Goal: Information Seeking & Learning: Learn about a topic

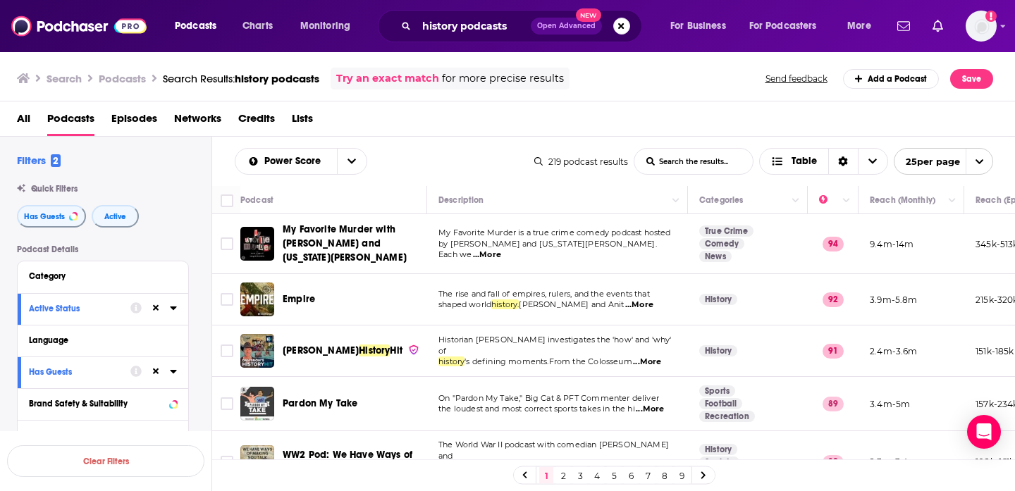
scroll to position [573, 0]
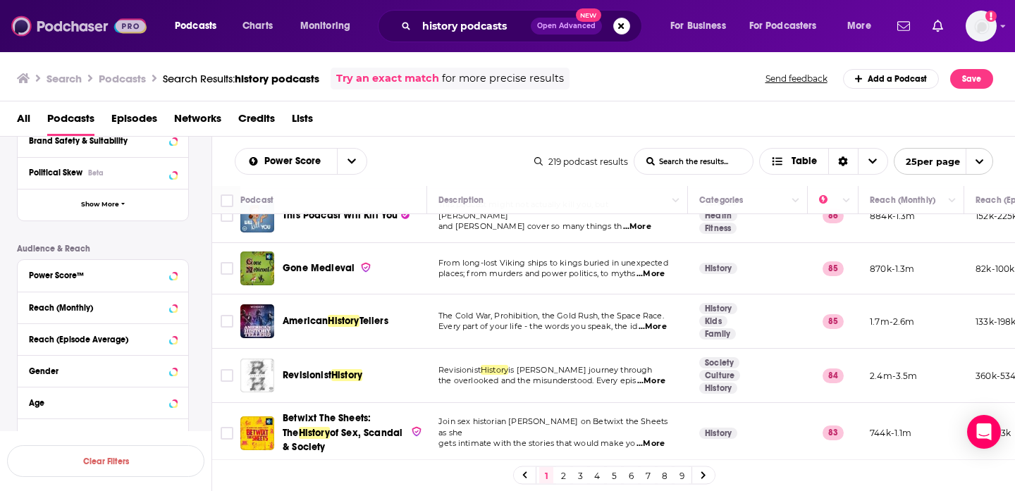
click at [19, 24] on img at bounding box center [78, 26] width 135 height 27
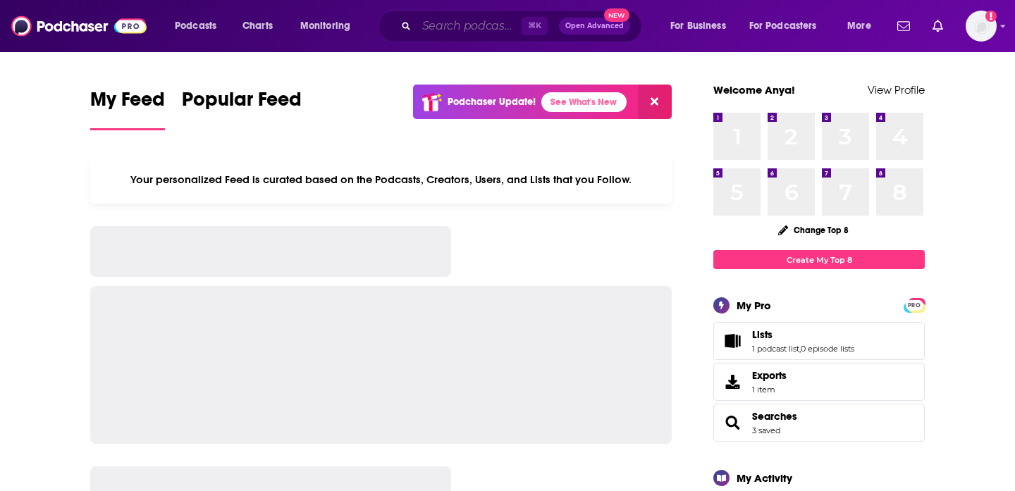
click at [475, 25] on input "Search podcasts, credits, & more..." at bounding box center [469, 26] width 105 height 23
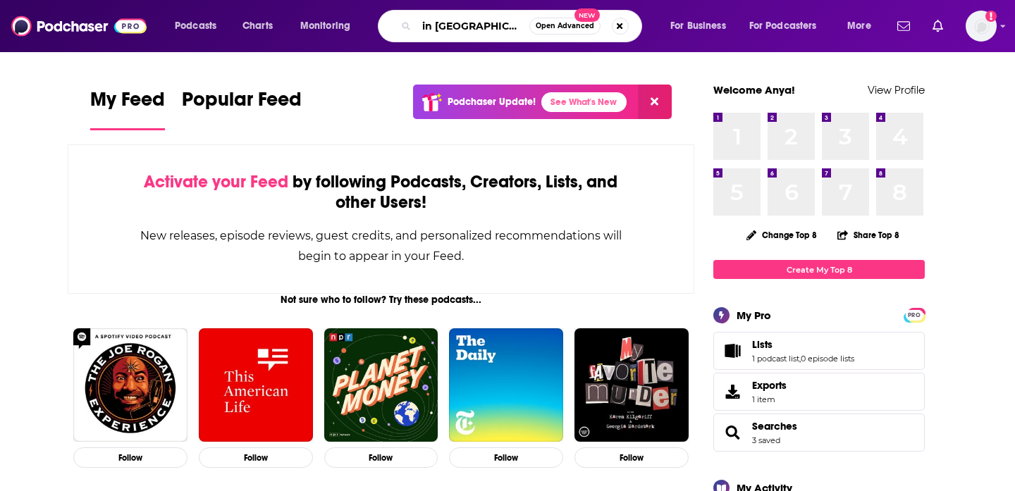
type input "in [GEOGRAPHIC_DATA]"
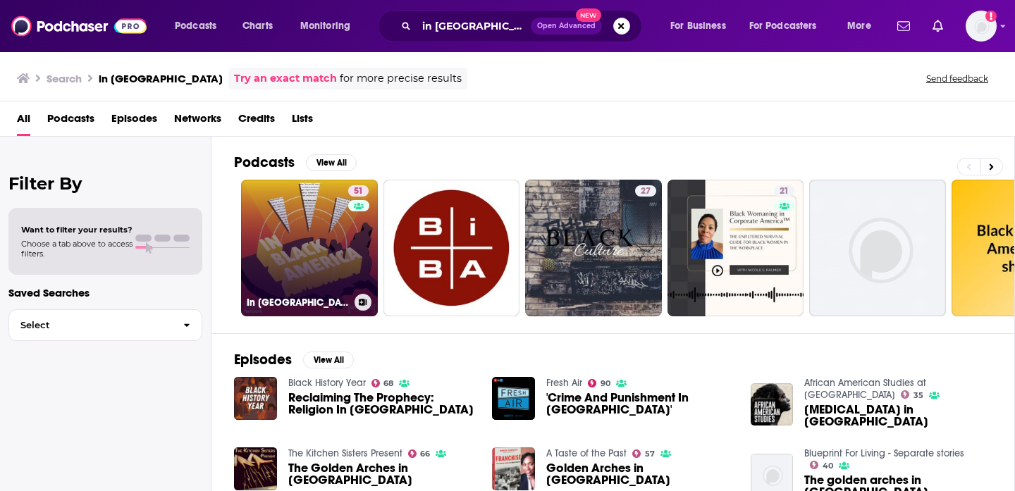
click at [319, 270] on link "51 In [GEOGRAPHIC_DATA]" at bounding box center [309, 248] width 137 height 137
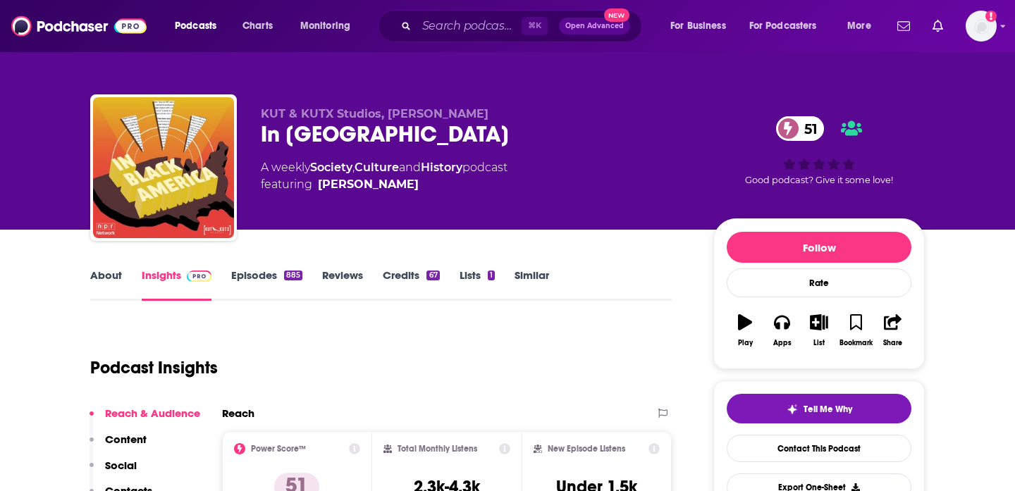
click at [534, 271] on link "Similar" at bounding box center [532, 285] width 35 height 32
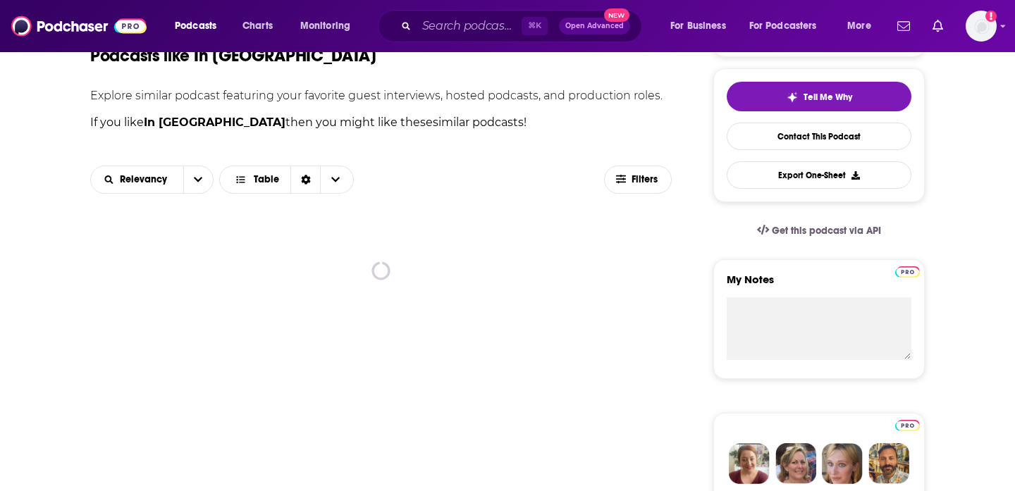
scroll to position [313, 0]
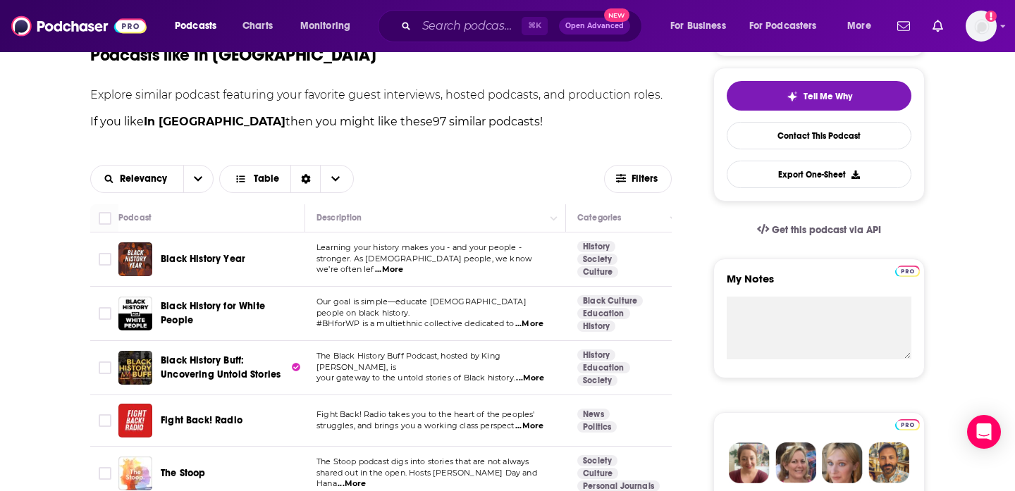
click at [210, 252] on div "Black History Year" at bounding box center [234, 260] width 147 height 34
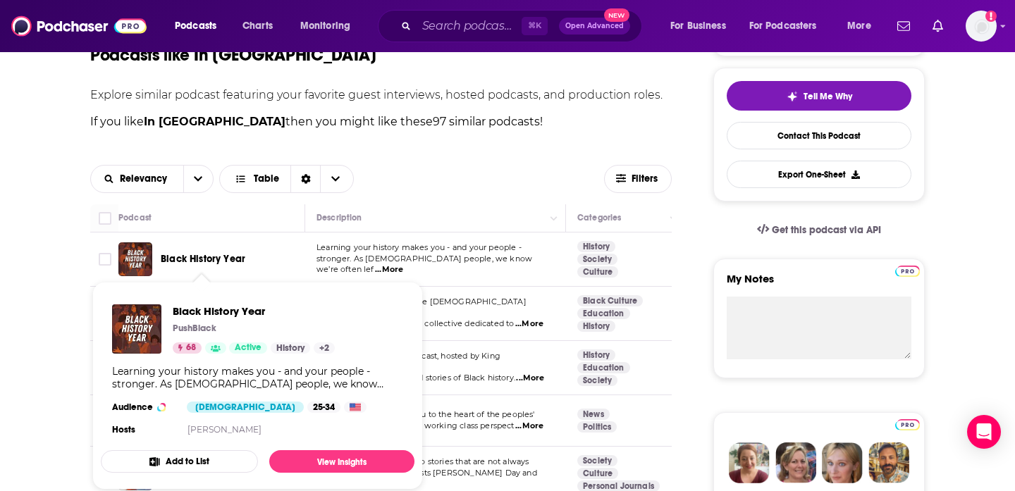
click at [193, 257] on span "Black History Year" at bounding box center [203, 259] width 85 height 12
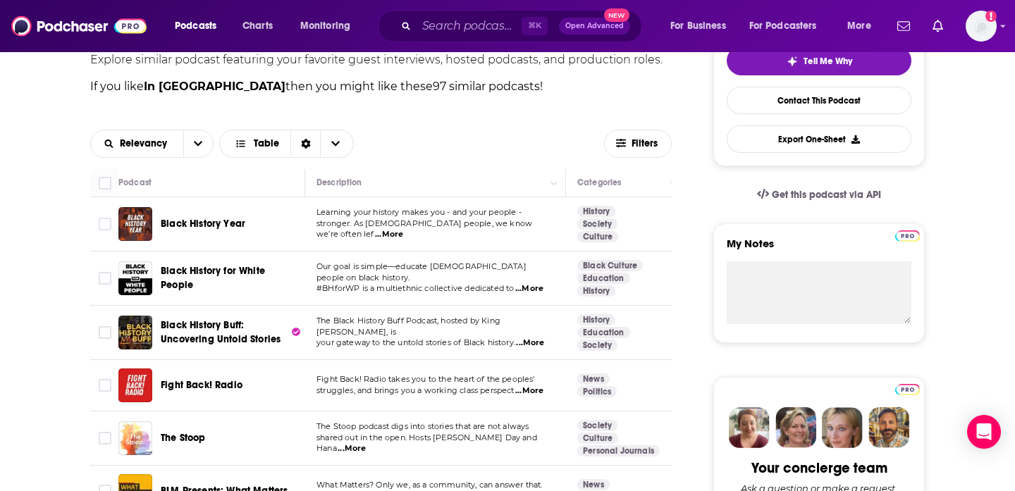
scroll to position [353, 0]
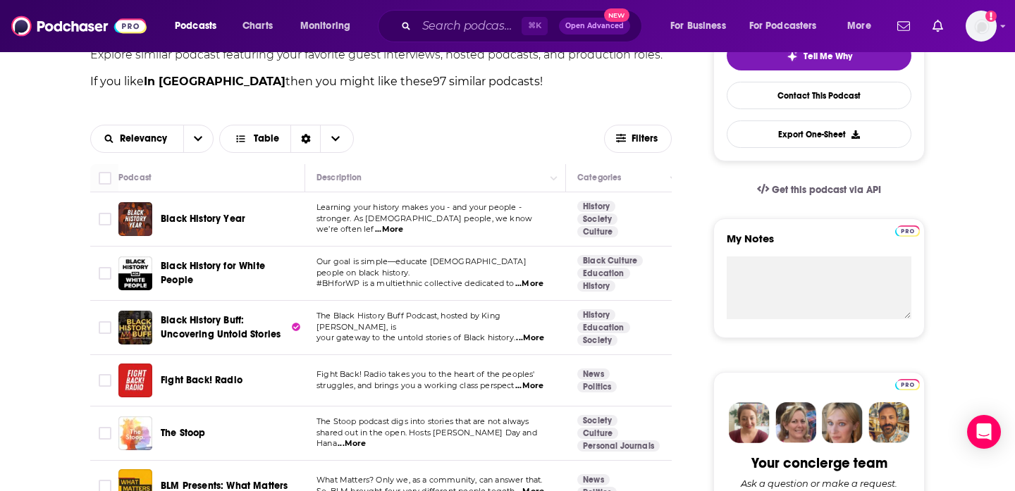
click at [190, 328] on span "Black History Buff: Uncovering Untold Stories" at bounding box center [225, 328] width 128 height 28
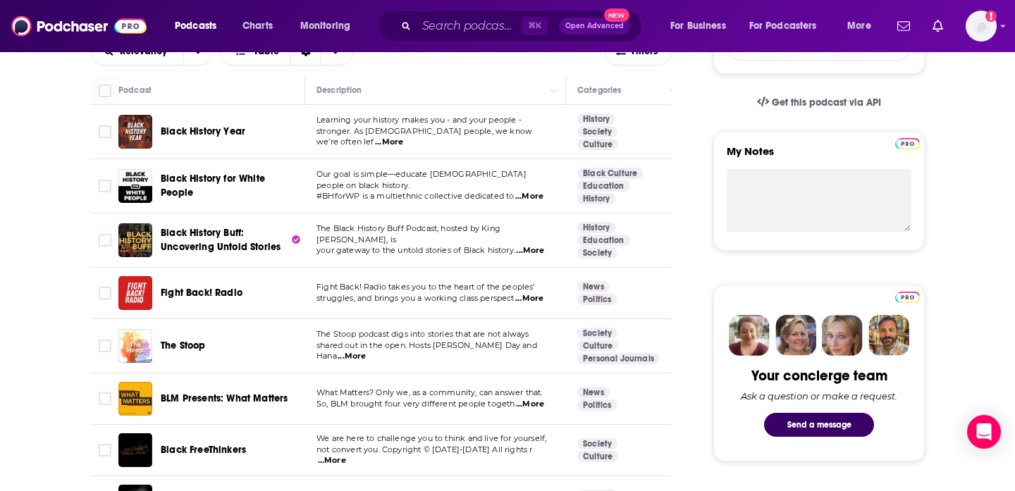
scroll to position [453, 0]
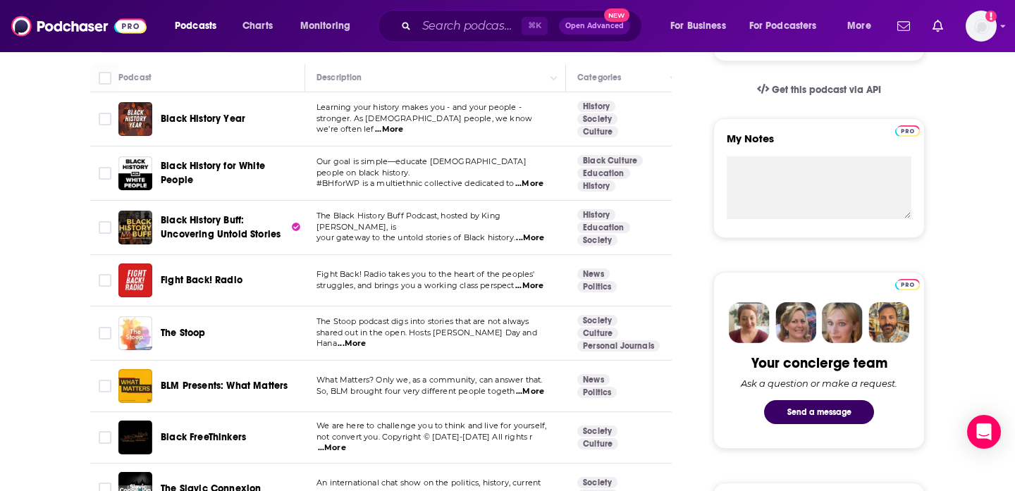
click at [190, 333] on span "The Stoop" at bounding box center [183, 333] width 45 height 12
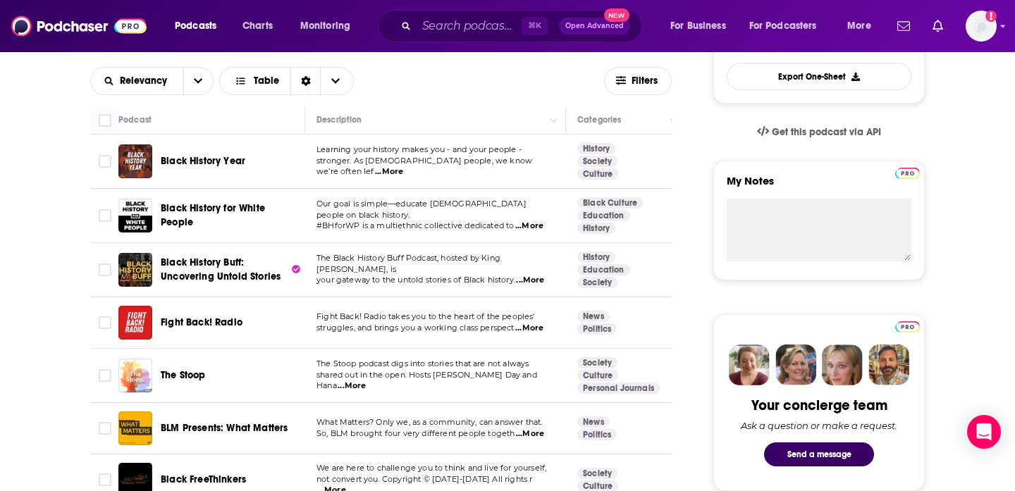
scroll to position [0, 0]
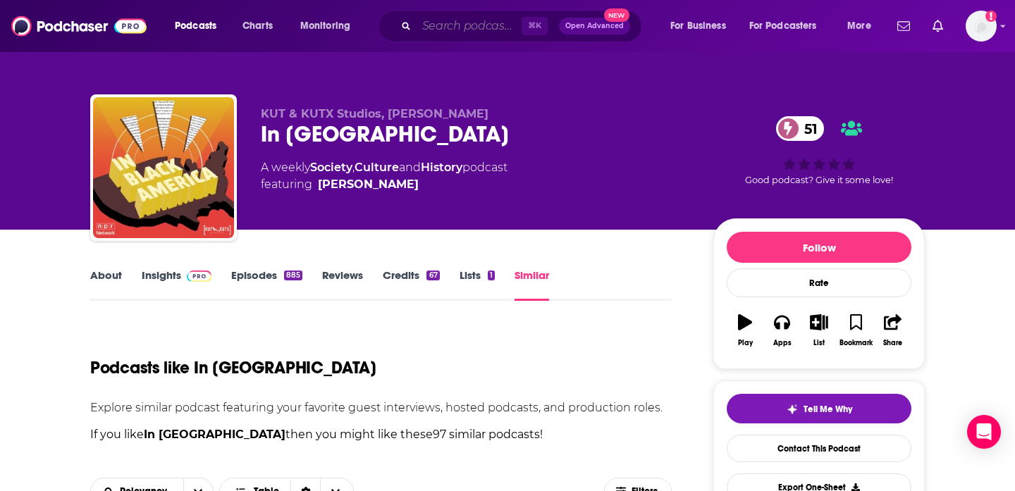
click at [448, 27] on input "Search podcasts, credits, & more..." at bounding box center [469, 26] width 105 height 23
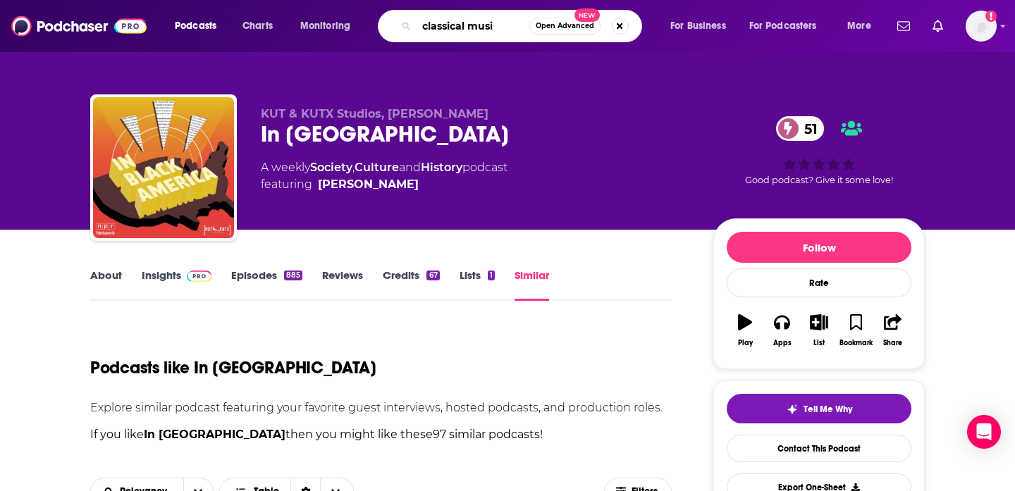
type input "classical music"
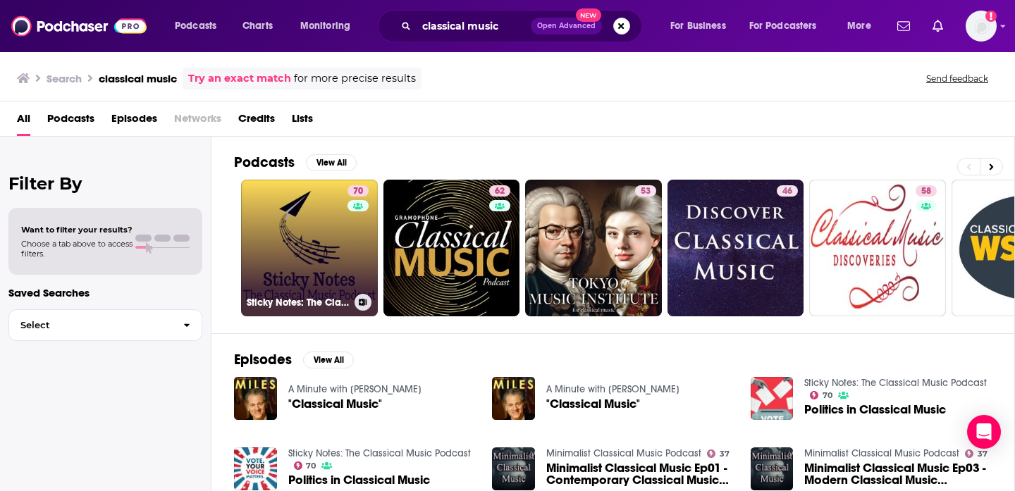
click at [302, 217] on link "70 Sticky Notes: The Classical Music Podcast" at bounding box center [309, 248] width 137 height 137
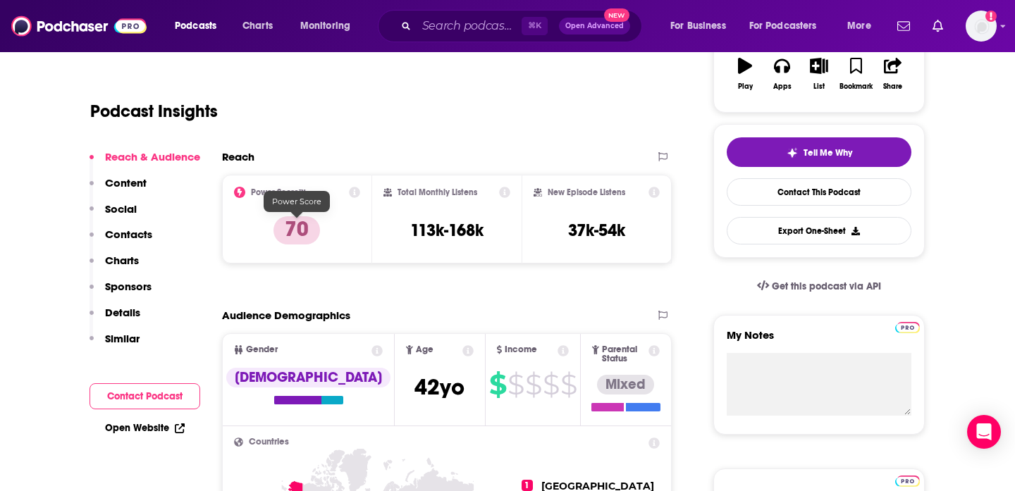
scroll to position [111, 0]
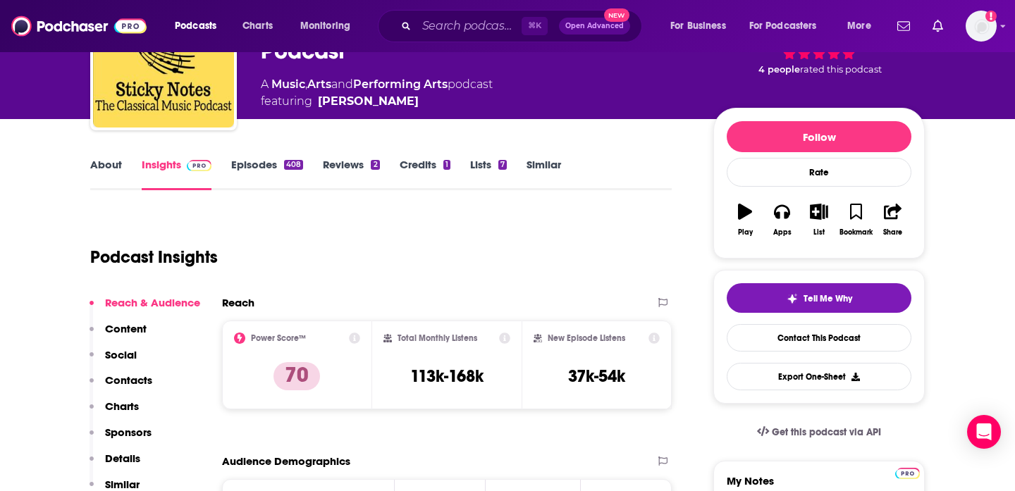
click at [115, 166] on link "About" at bounding box center [106, 174] width 32 height 32
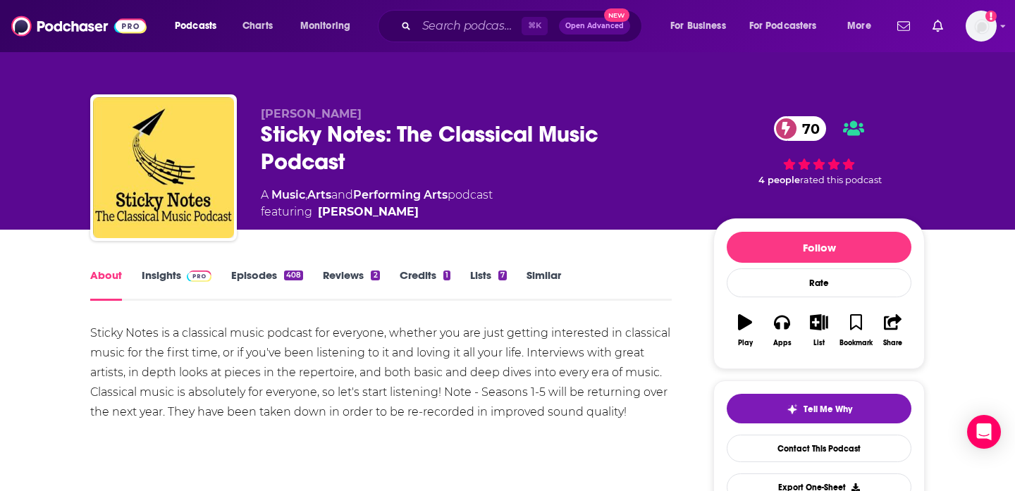
click at [265, 273] on link "Episodes 408" at bounding box center [267, 285] width 72 height 32
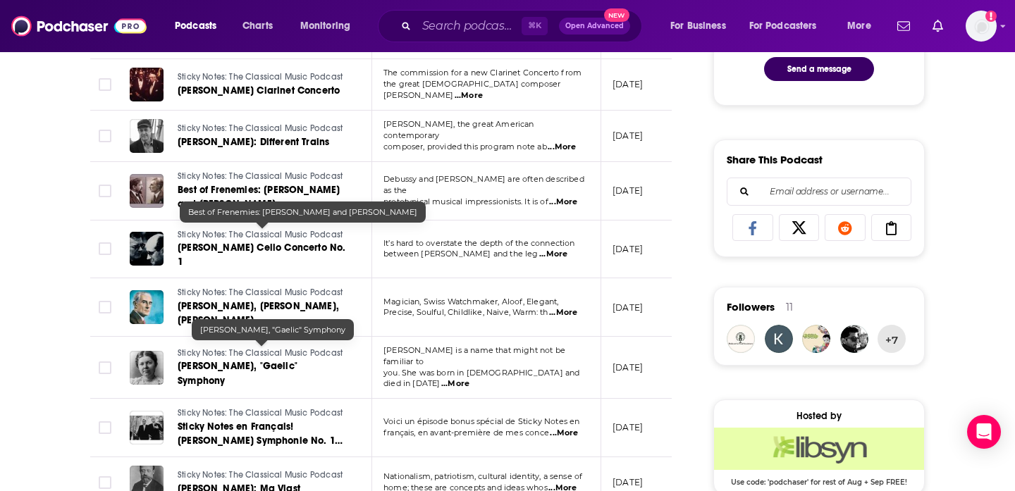
scroll to position [1043, 0]
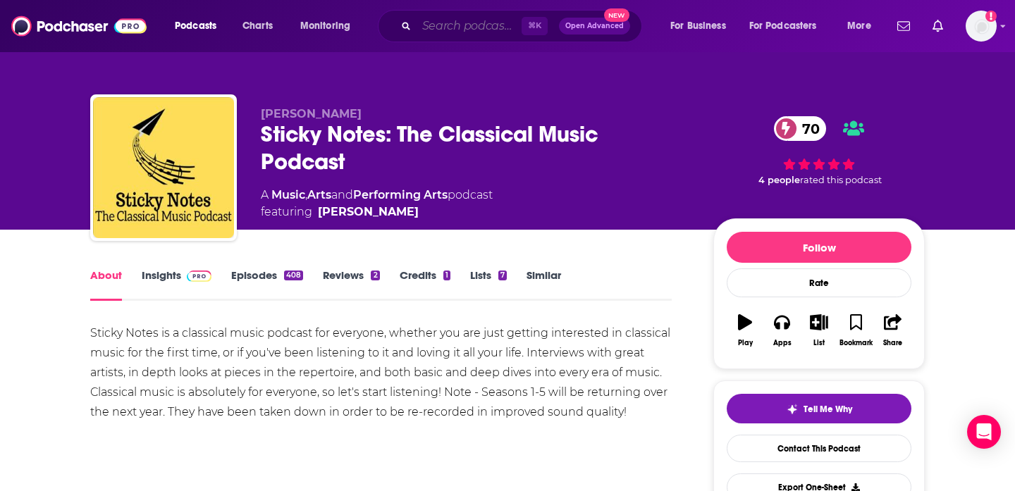
click at [455, 34] on input "Search podcasts, credits, & more..." at bounding box center [469, 26] width 105 height 23
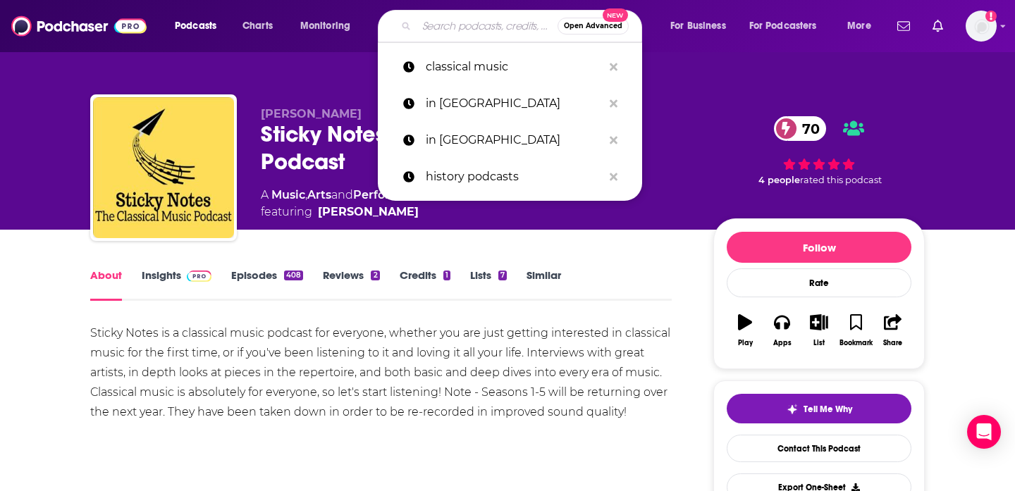
paste input "[PERSON_NAME]"
type input "[PERSON_NAME]"
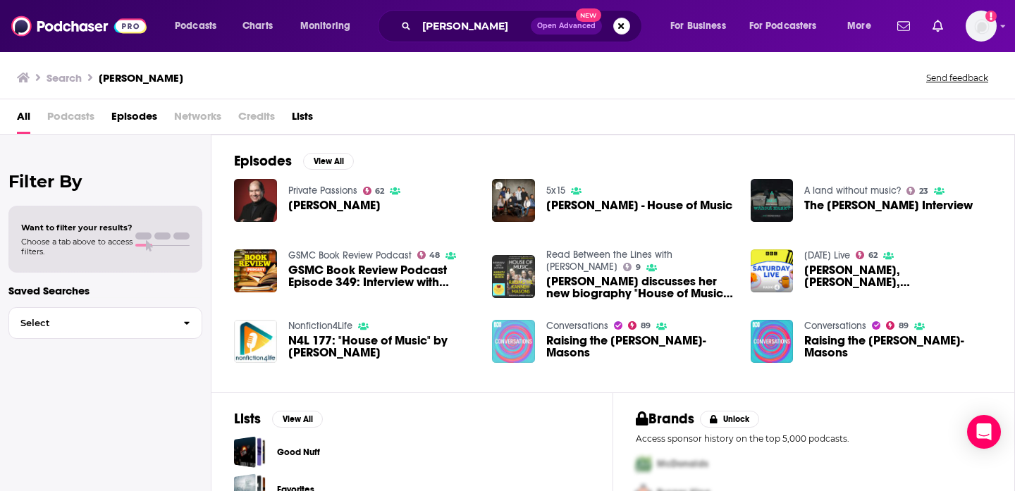
click at [503, 348] on img "Raising the Kanneh-Masons" at bounding box center [513, 341] width 43 height 43
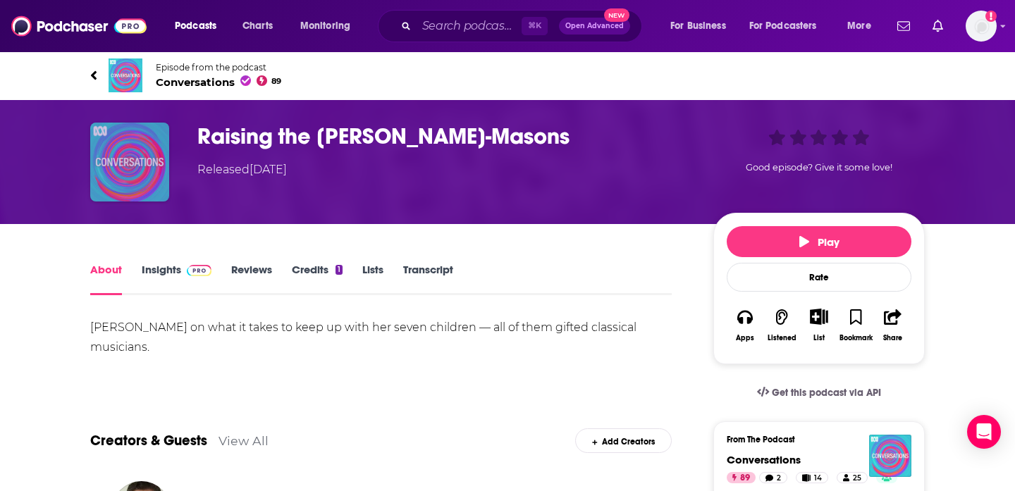
click at [117, 157] on img "Raising the Kanneh-Masons" at bounding box center [129, 162] width 79 height 79
click at [109, 148] on img "Raising the Kanneh-Masons" at bounding box center [129, 162] width 79 height 79
click at [139, 162] on img "Raising the Kanneh-Masons" at bounding box center [129, 162] width 79 height 79
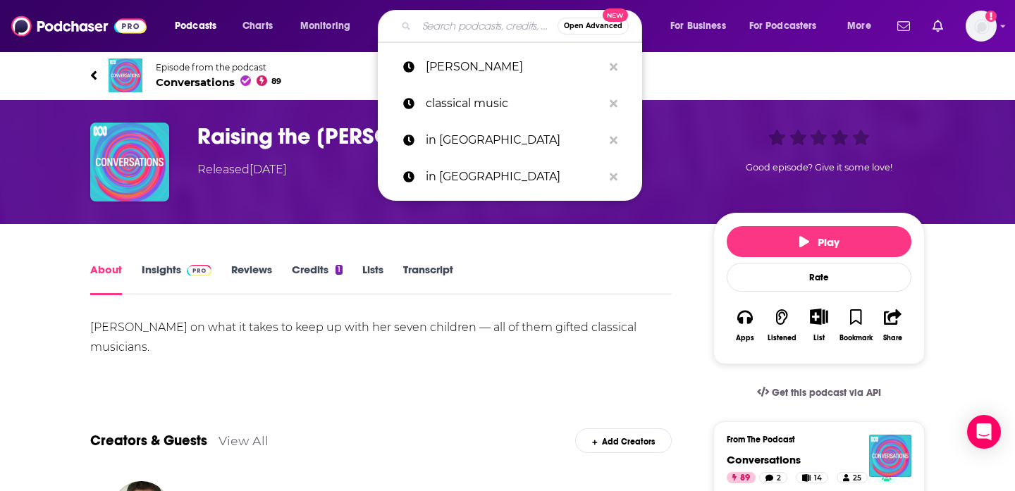
click at [441, 23] on input "Search podcasts, credits, & more..." at bounding box center [487, 26] width 141 height 23
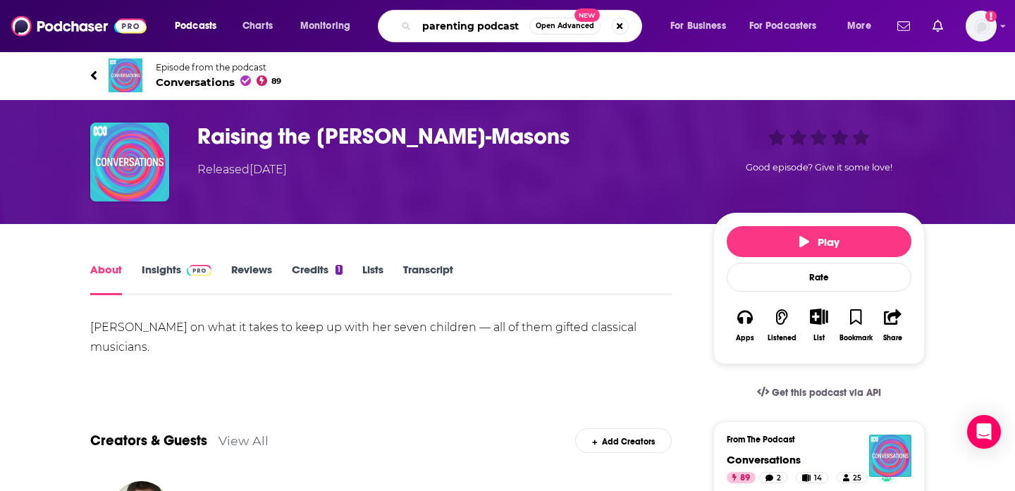
type input "parenting podcasts"
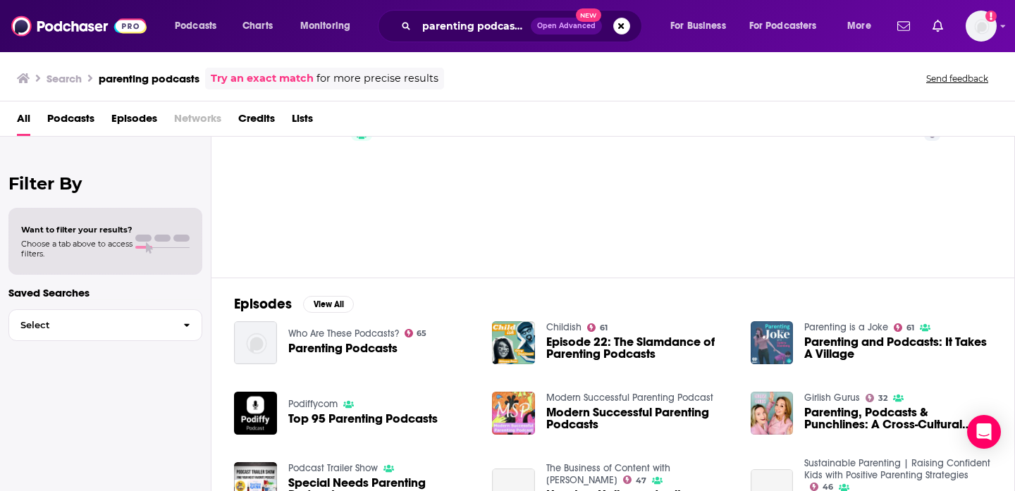
scroll to position [58, 0]
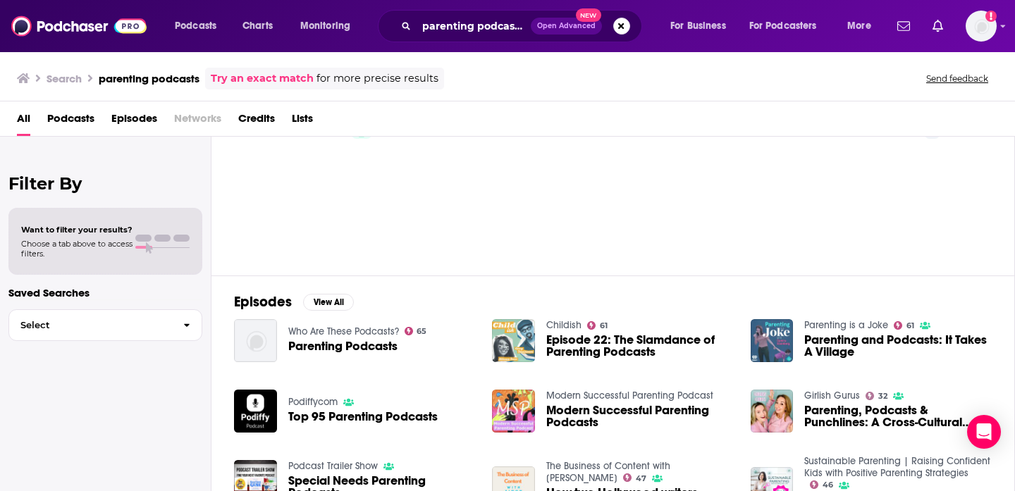
click at [501, 338] on img "Episode 22: The Slamdance of Parenting Podcasts" at bounding box center [513, 340] width 43 height 43
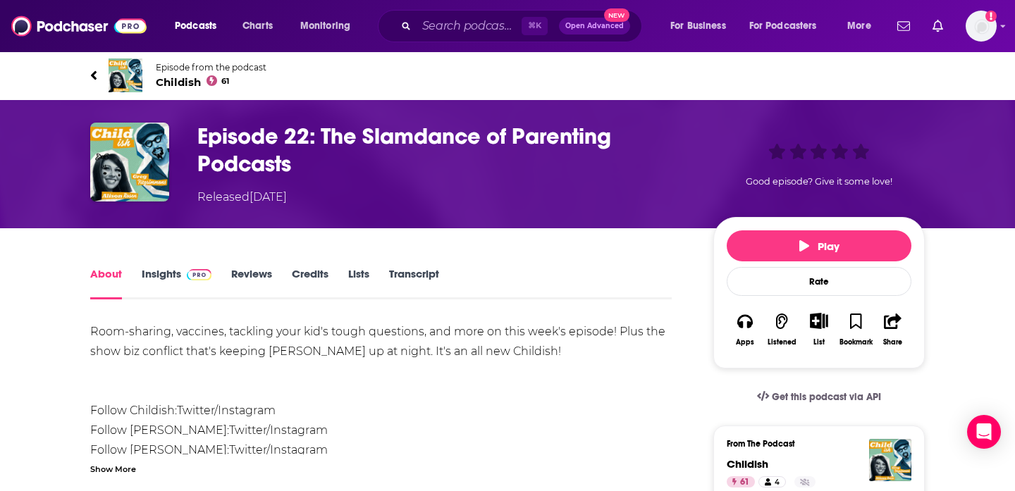
click at [173, 275] on link "Insights" at bounding box center [177, 283] width 70 height 32
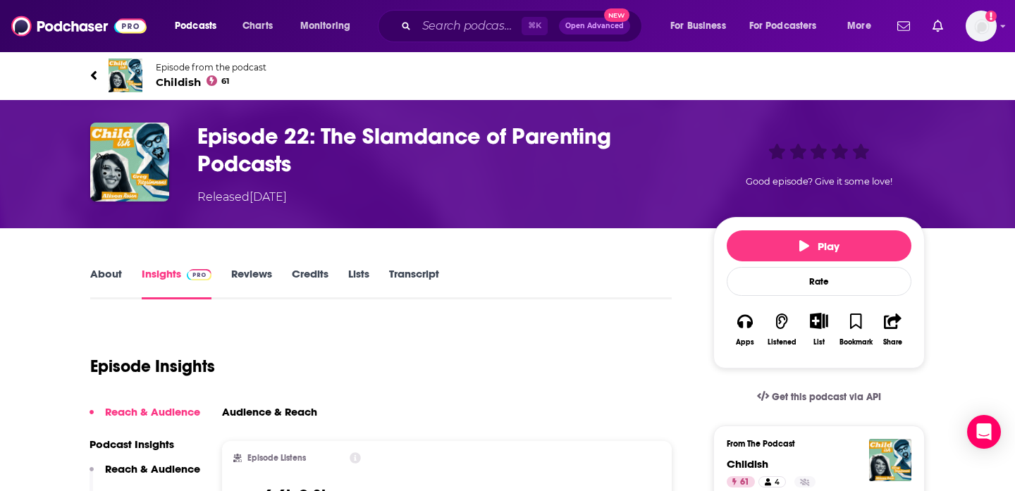
click at [116, 272] on link "About" at bounding box center [106, 283] width 32 height 32
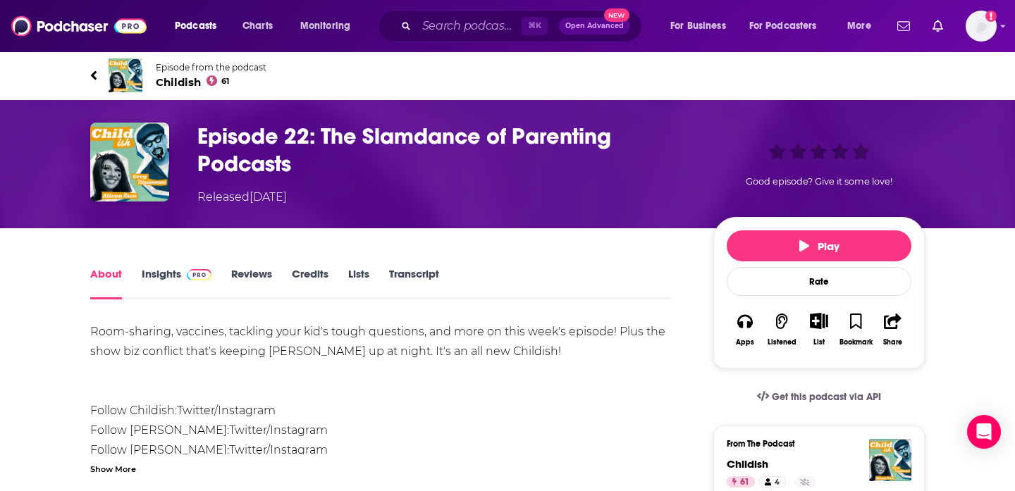
click at [157, 275] on link "Insights" at bounding box center [177, 283] width 70 height 32
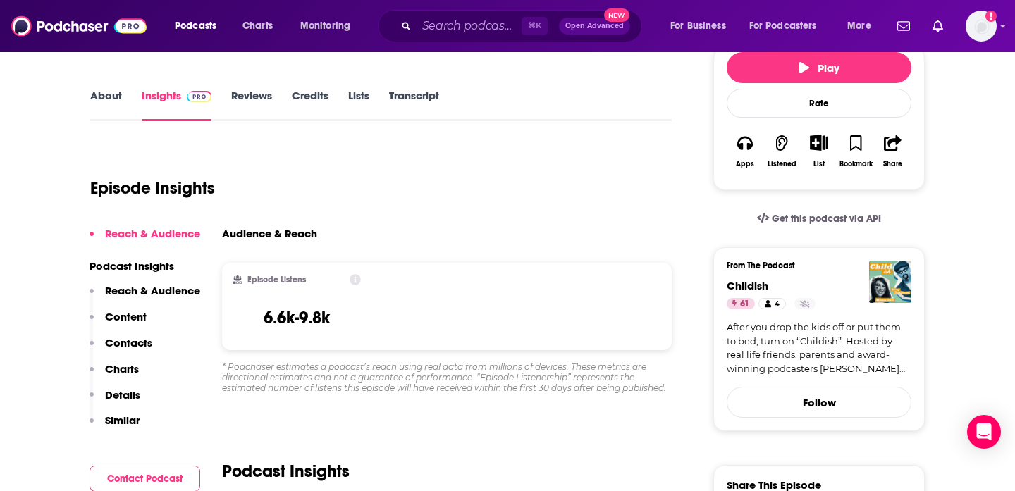
scroll to position [183, 0]
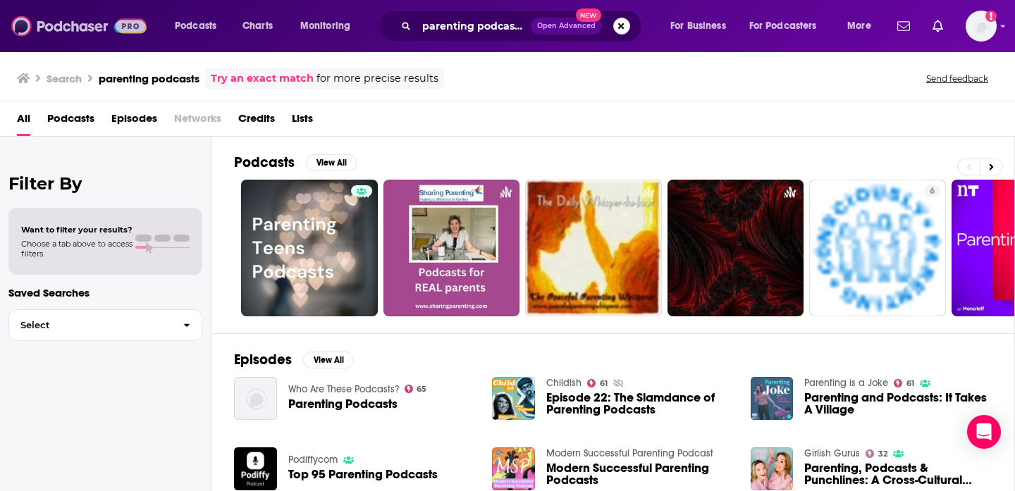
click at [78, 38] on img at bounding box center [78, 26] width 135 height 27
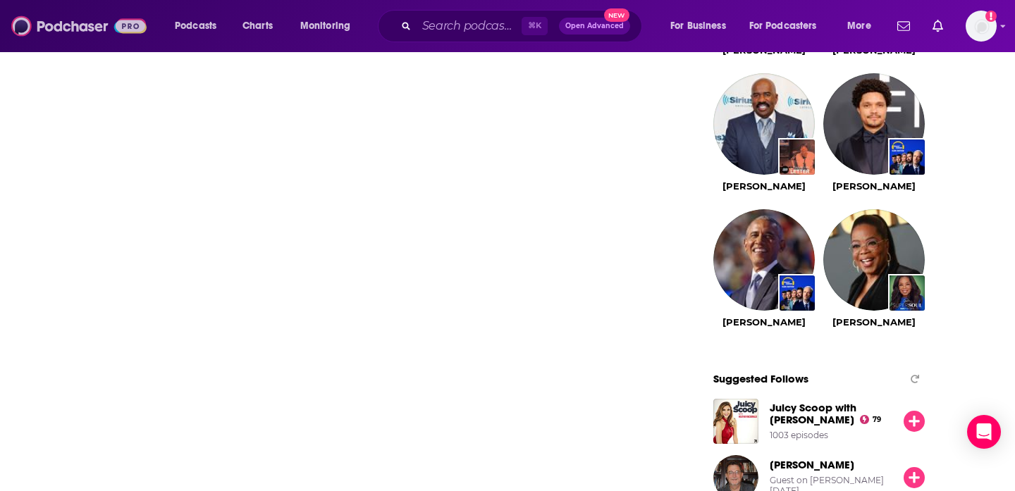
scroll to position [1110, 0]
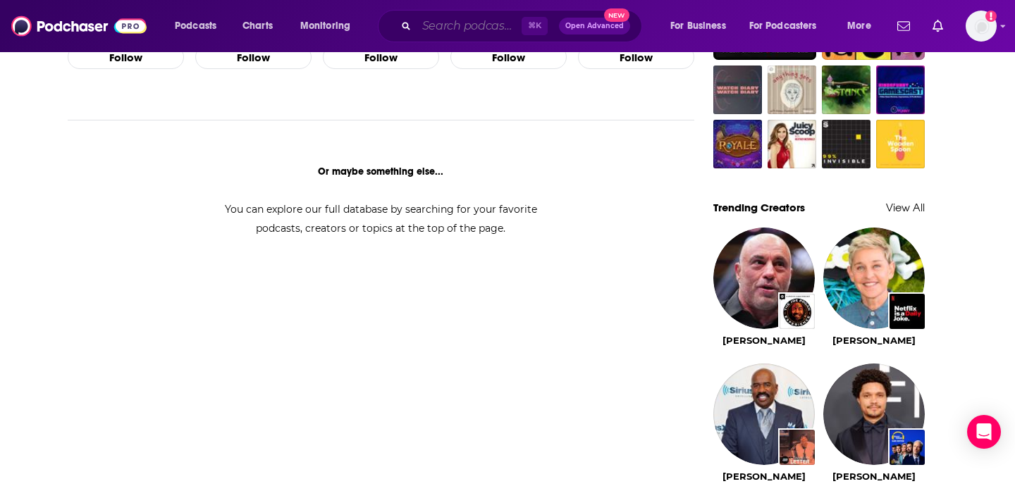
click at [467, 24] on input "Search podcasts, credits, & more..." at bounding box center [469, 26] width 105 height 23
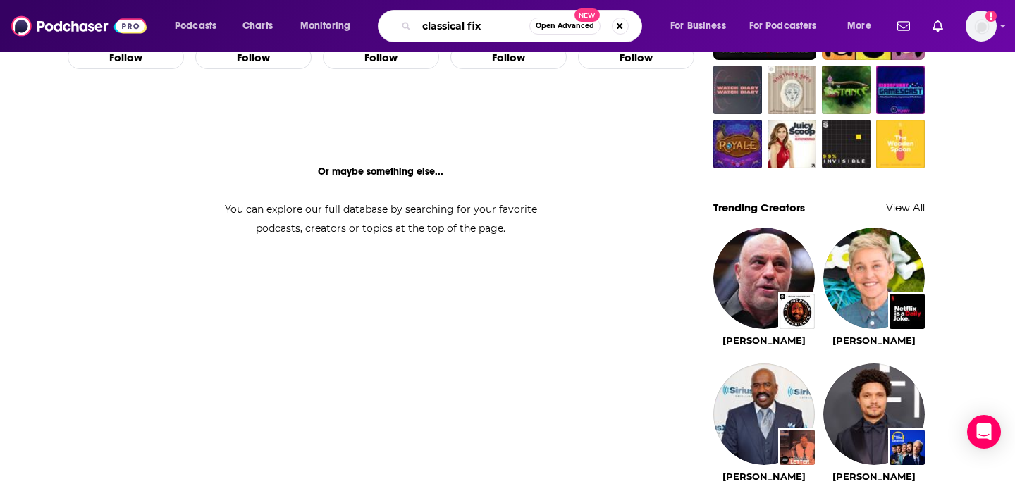
type input "classical fix"
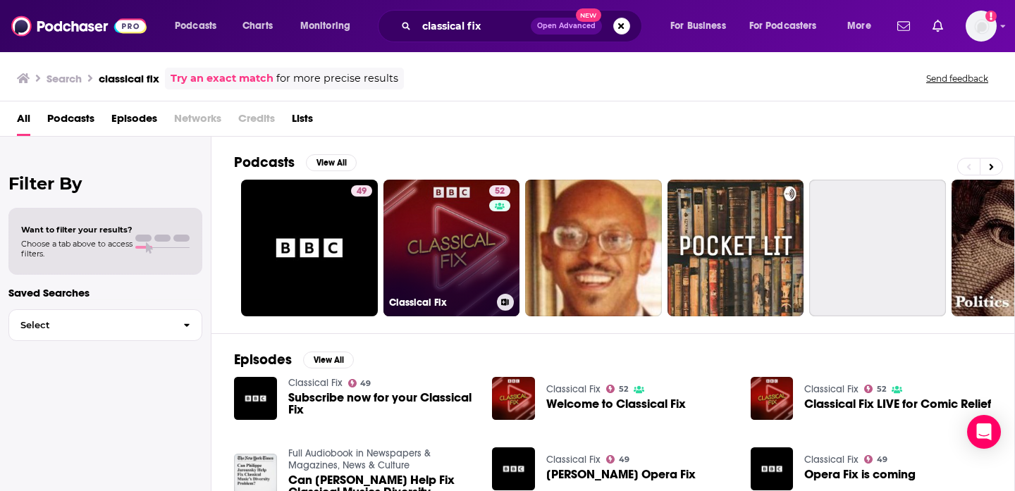
click at [445, 273] on link "52 Classical Fix" at bounding box center [452, 248] width 137 height 137
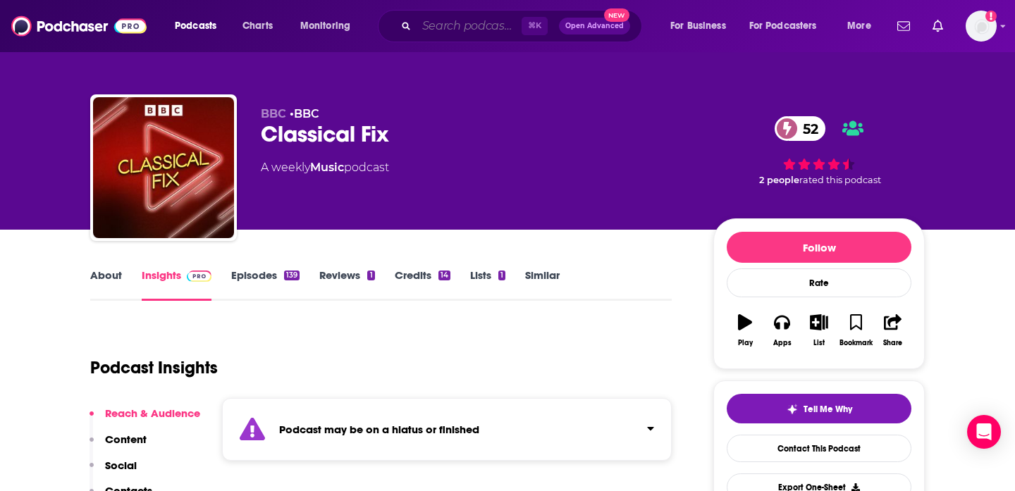
click at [454, 31] on input "Search podcasts, credits, & more..." at bounding box center [469, 26] width 105 height 23
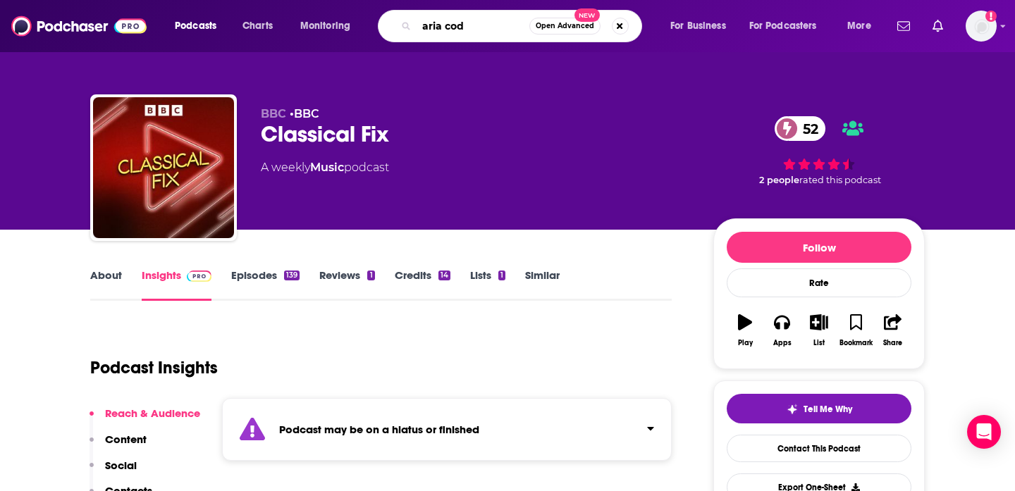
type input "aria code"
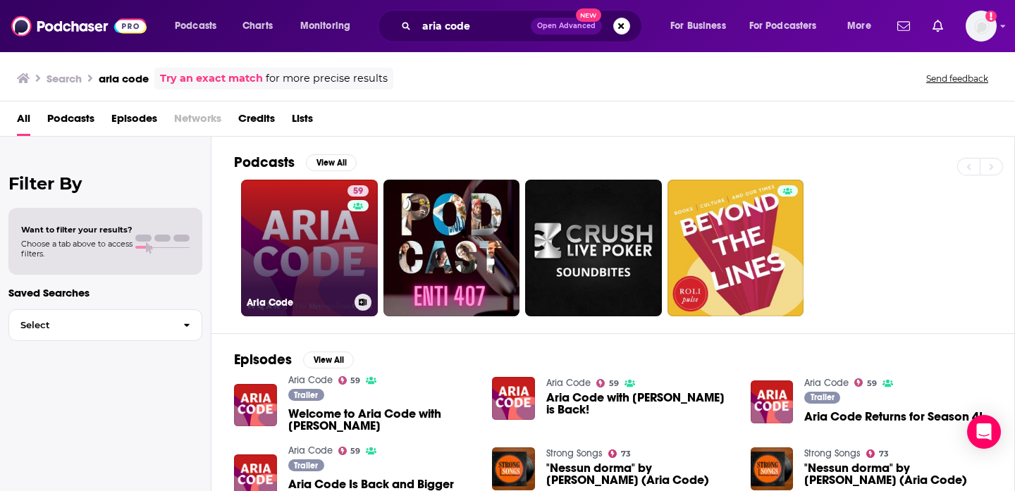
click at [304, 261] on link "59 Aria Code" at bounding box center [309, 248] width 137 height 137
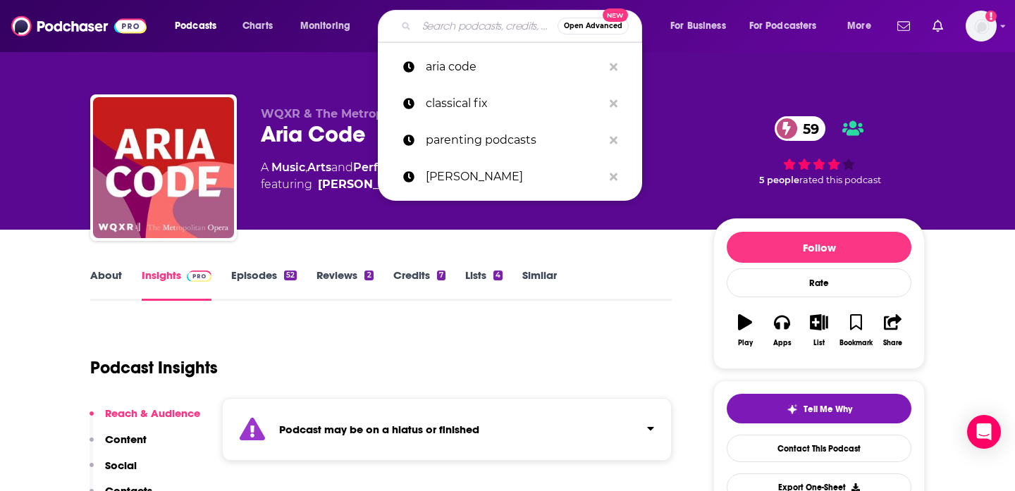
click at [437, 26] on input "Search podcasts, credits, & more..." at bounding box center [487, 26] width 141 height 23
paste input "Open Ears Project"
type input "Open Ears Project"
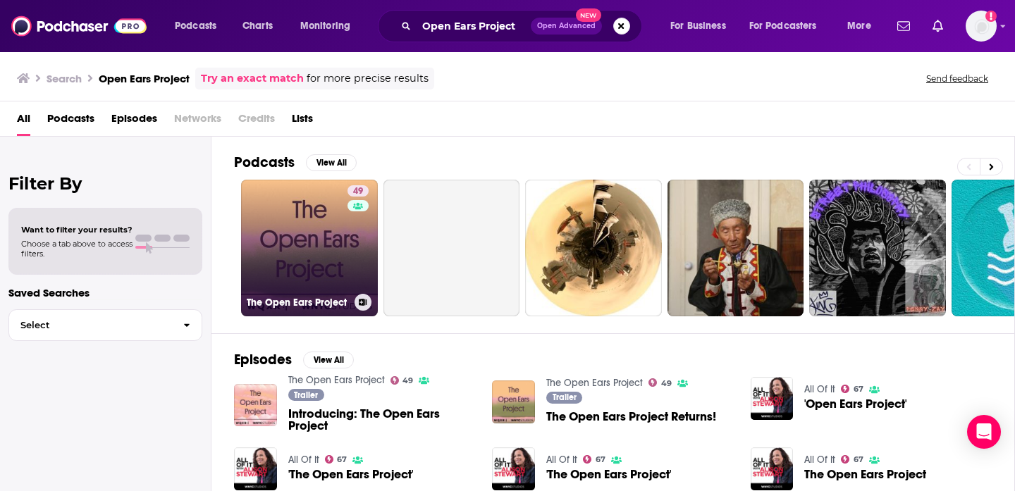
click at [291, 279] on link "49 The Open Ears Project" at bounding box center [309, 248] width 137 height 137
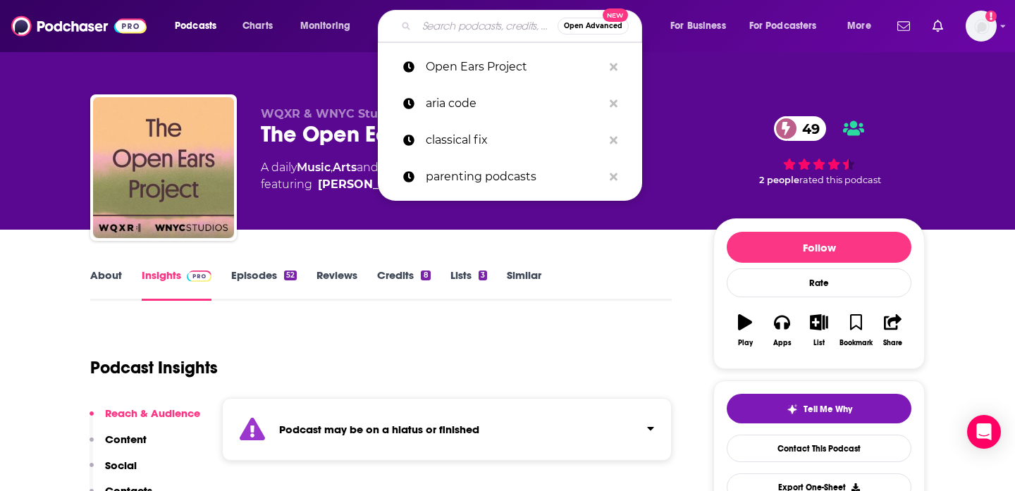
click at [443, 28] on input "Search podcasts, credits, & more..." at bounding box center [487, 26] width 141 height 23
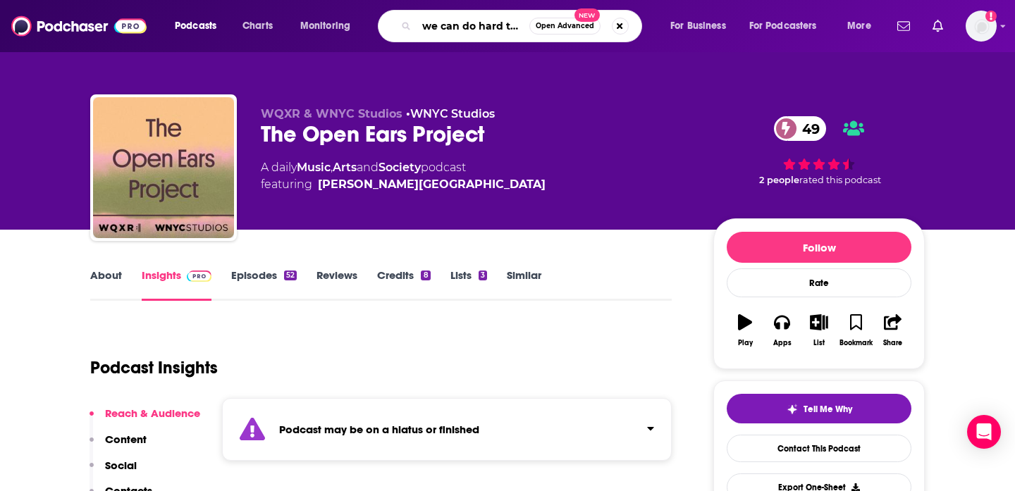
type input "we can do hard thing"
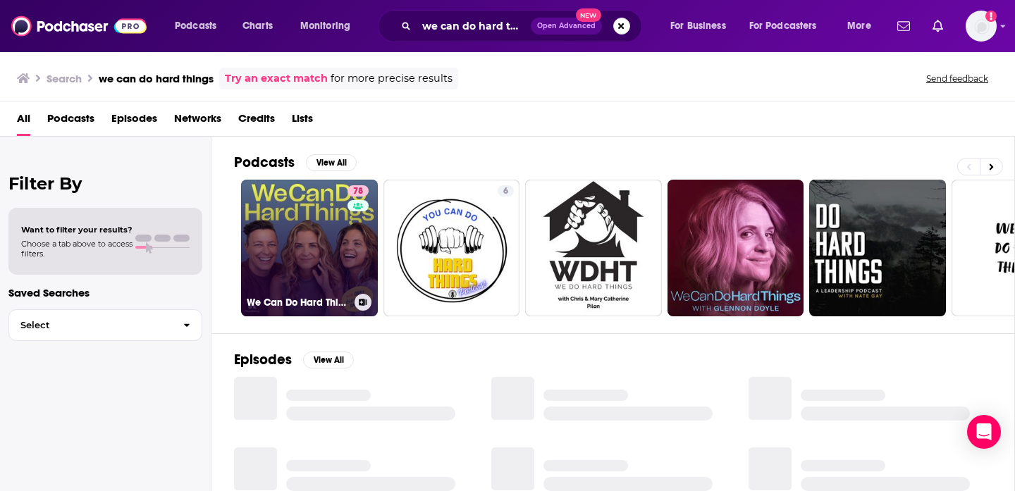
click at [281, 248] on link "78 We Can Do Hard Things" at bounding box center [309, 248] width 137 height 137
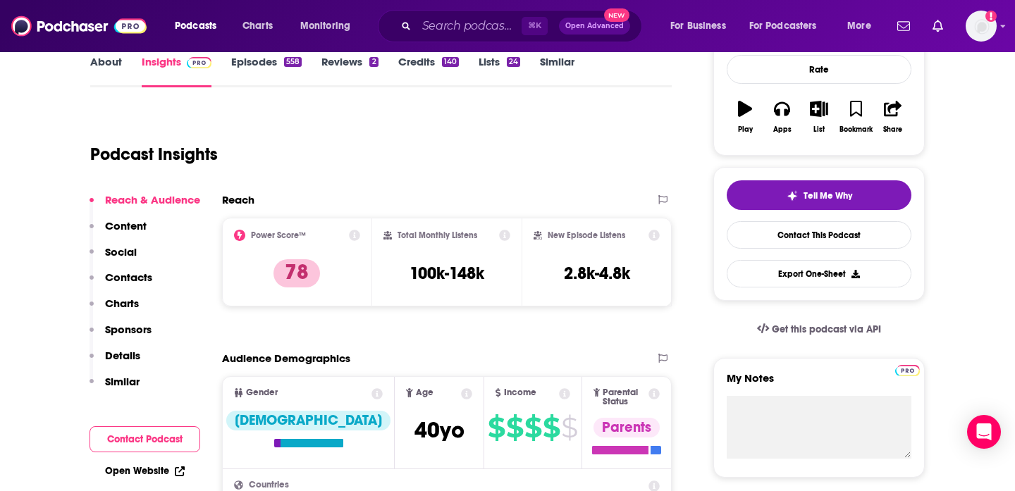
scroll to position [159, 0]
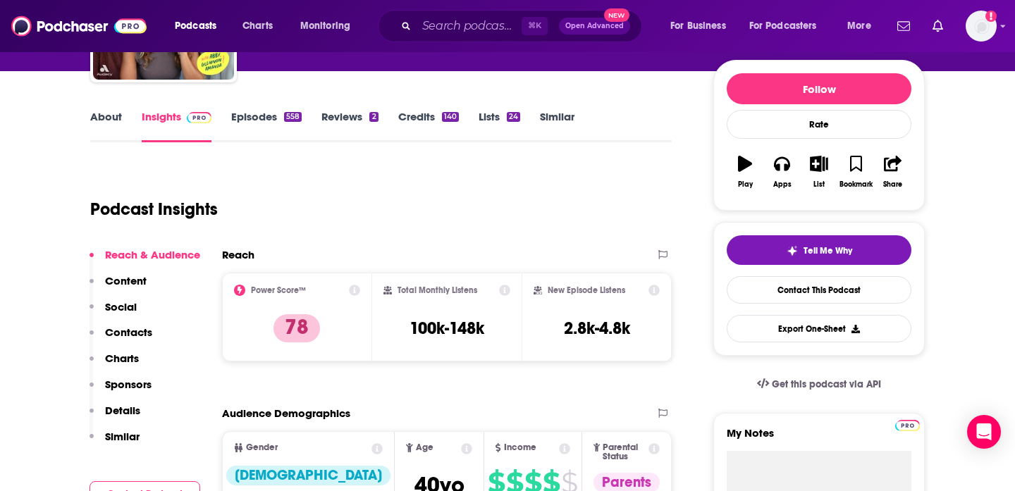
click at [259, 116] on link "Episodes 558" at bounding box center [266, 126] width 71 height 32
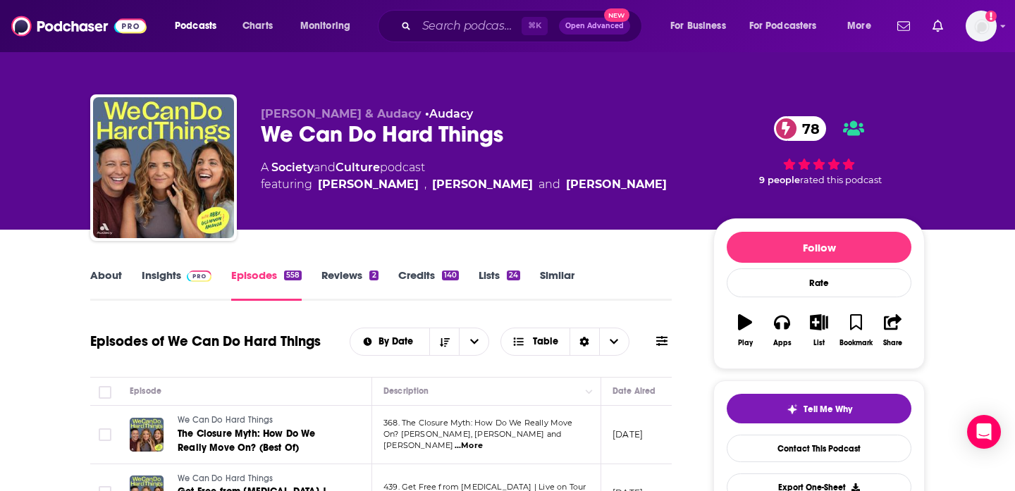
click at [167, 274] on link "Insights" at bounding box center [177, 285] width 70 height 32
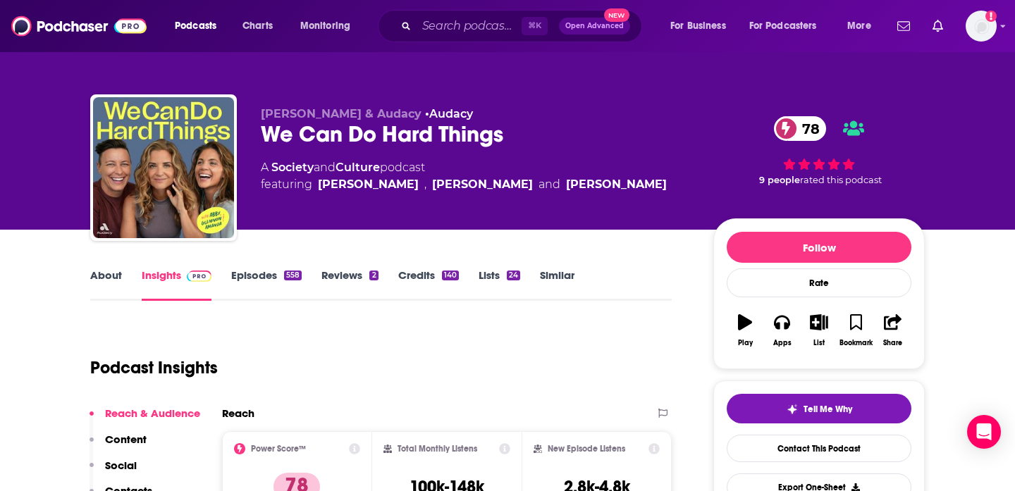
click at [102, 283] on link "About" at bounding box center [106, 285] width 32 height 32
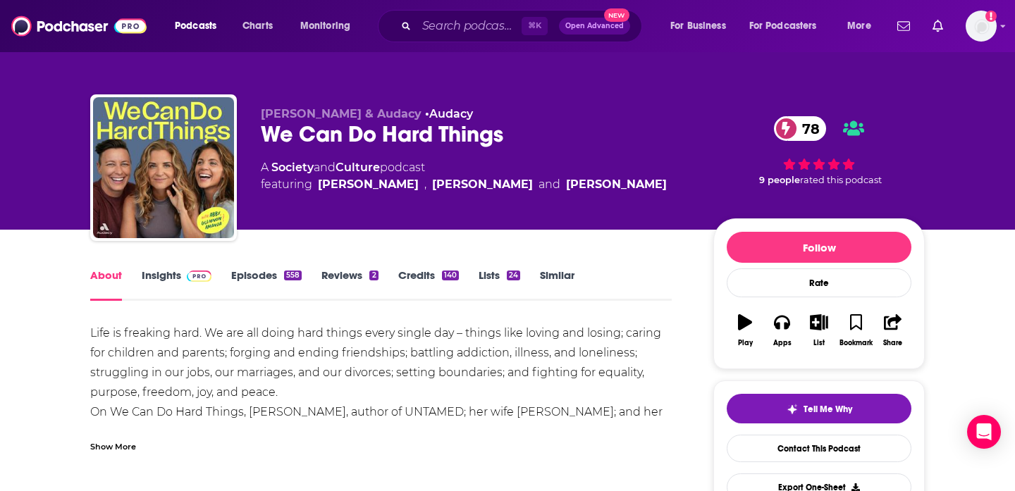
click at [116, 450] on div "Show More" at bounding box center [113, 445] width 46 height 13
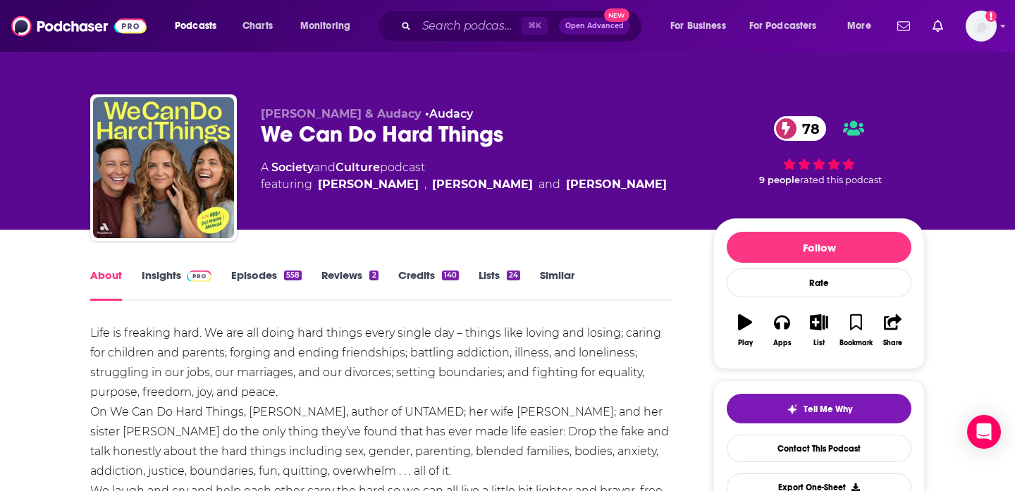
click at [259, 279] on link "Episodes 558" at bounding box center [266, 285] width 71 height 32
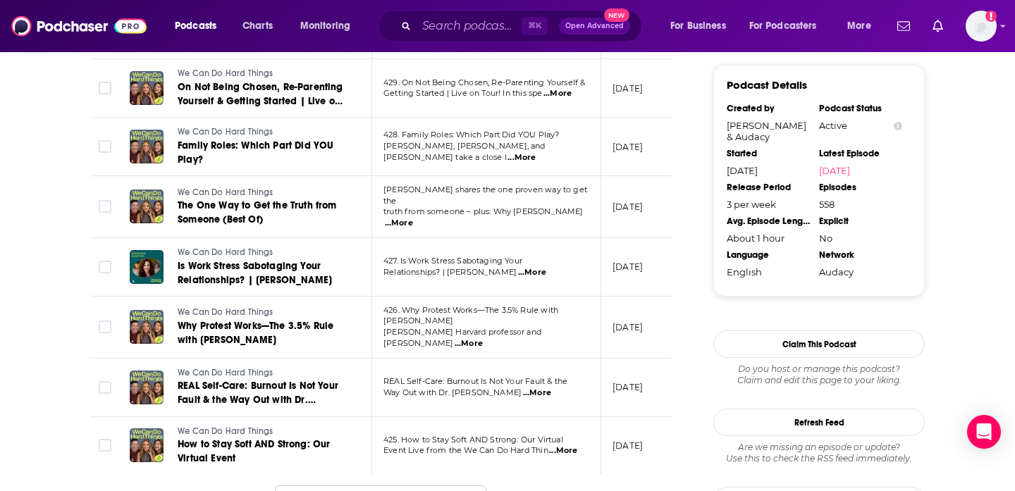
scroll to position [1430, 0]
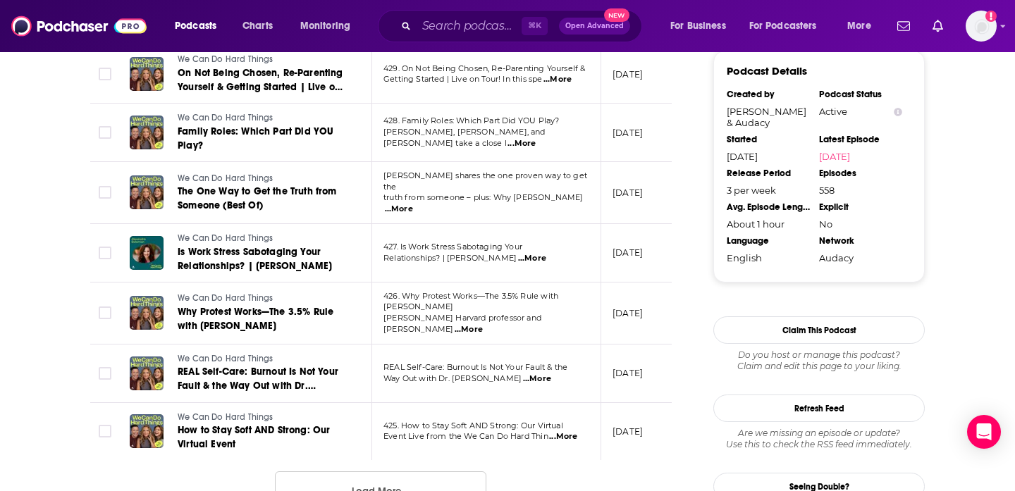
click at [381, 472] on button "Load More ..." at bounding box center [381, 491] width 212 height 38
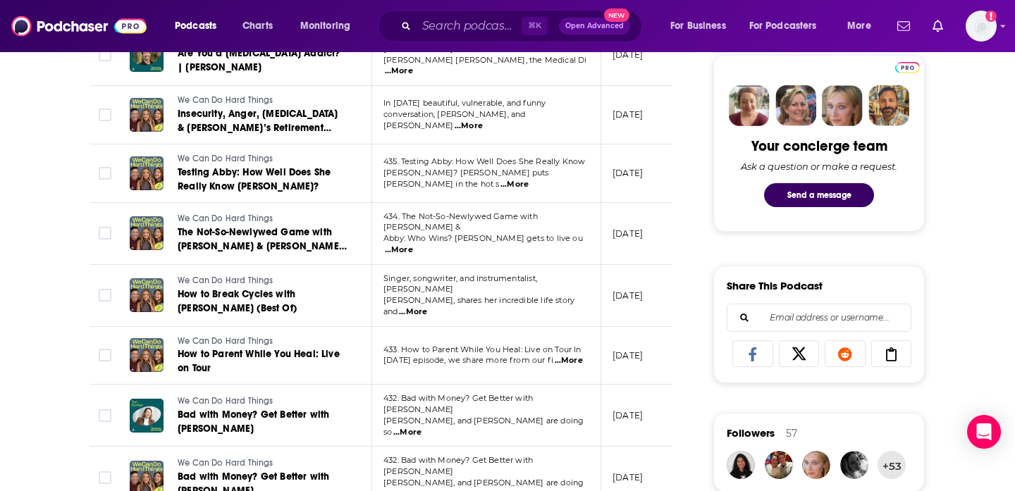
scroll to position [0, 0]
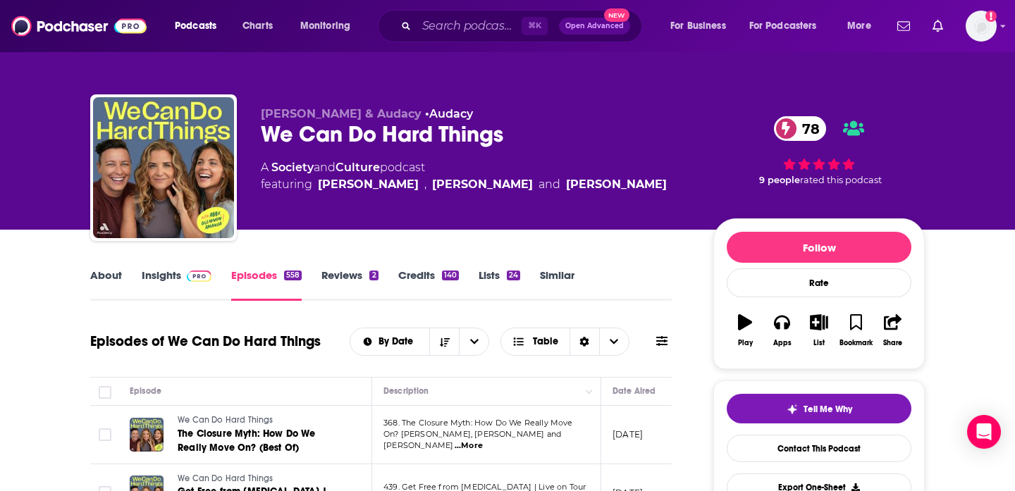
click at [154, 285] on link "Insights" at bounding box center [177, 285] width 70 height 32
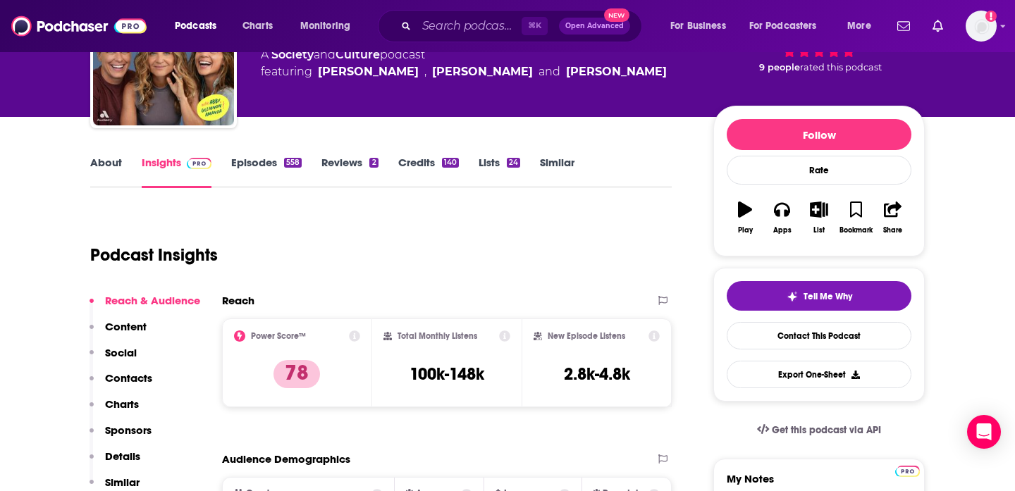
scroll to position [115, 0]
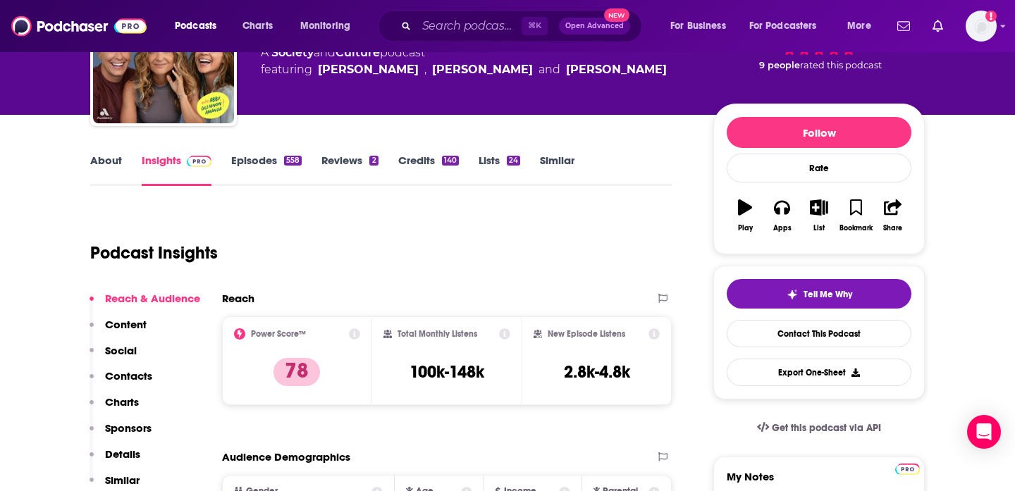
click at [102, 165] on link "About" at bounding box center [106, 170] width 32 height 32
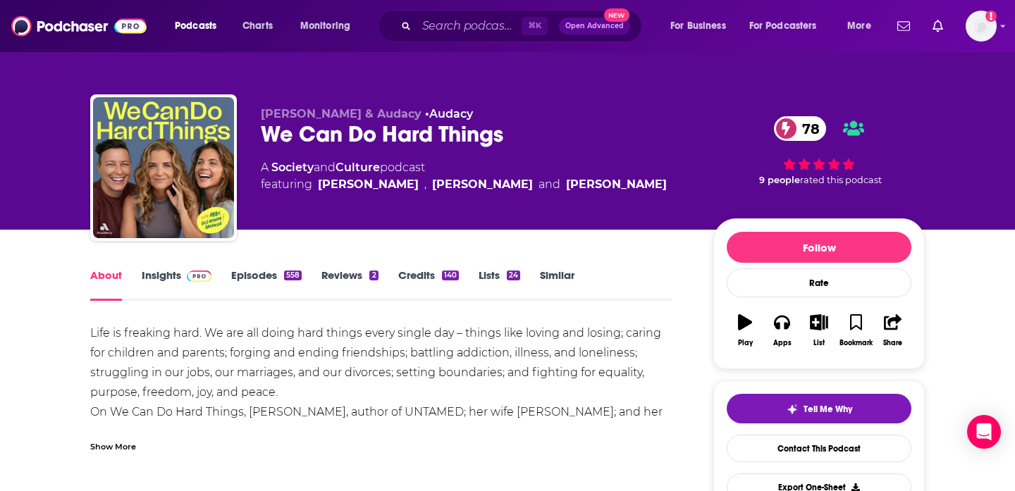
click at [162, 277] on link "Insights" at bounding box center [177, 285] width 70 height 32
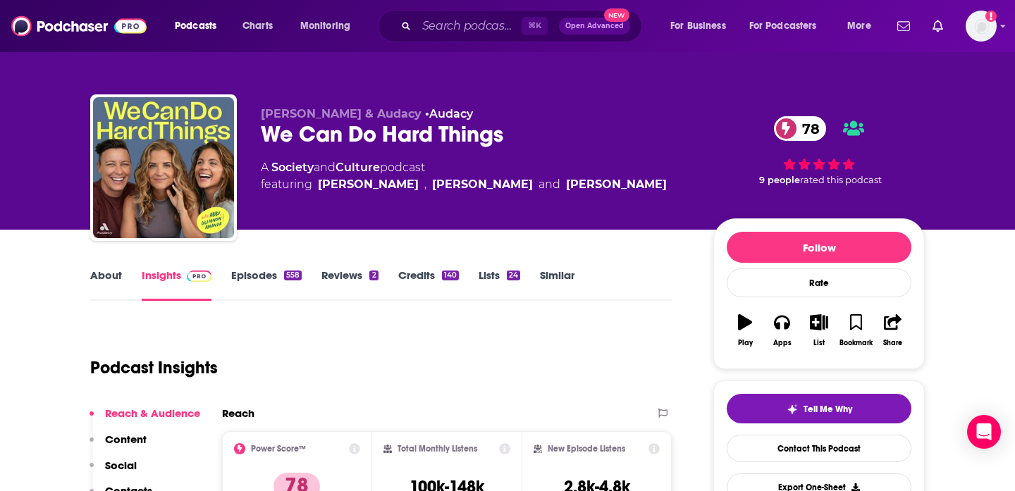
click at [460, 135] on div "We Can Do Hard Things 78" at bounding box center [476, 134] width 430 height 27
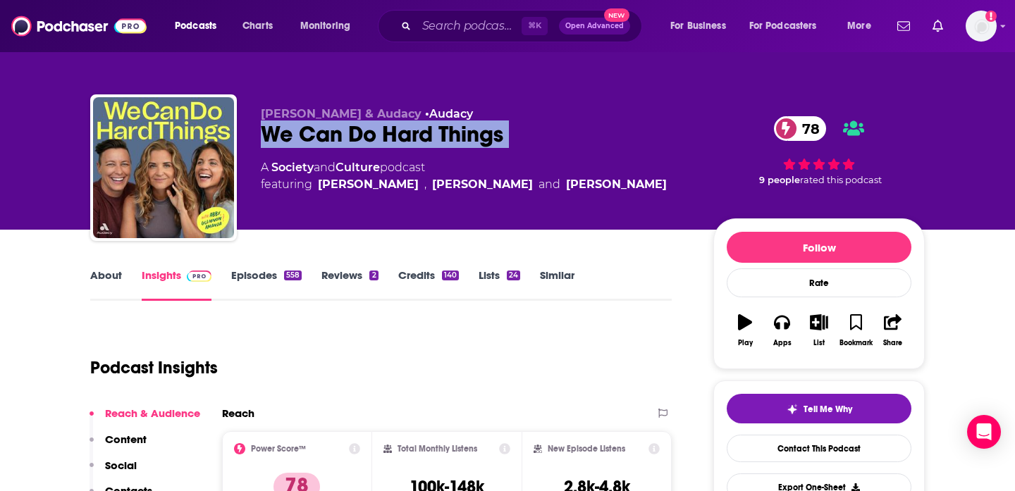
click at [460, 135] on div "We Can Do Hard Things 78" at bounding box center [476, 134] width 430 height 27
copy div "We Can Do Hard Things 78"
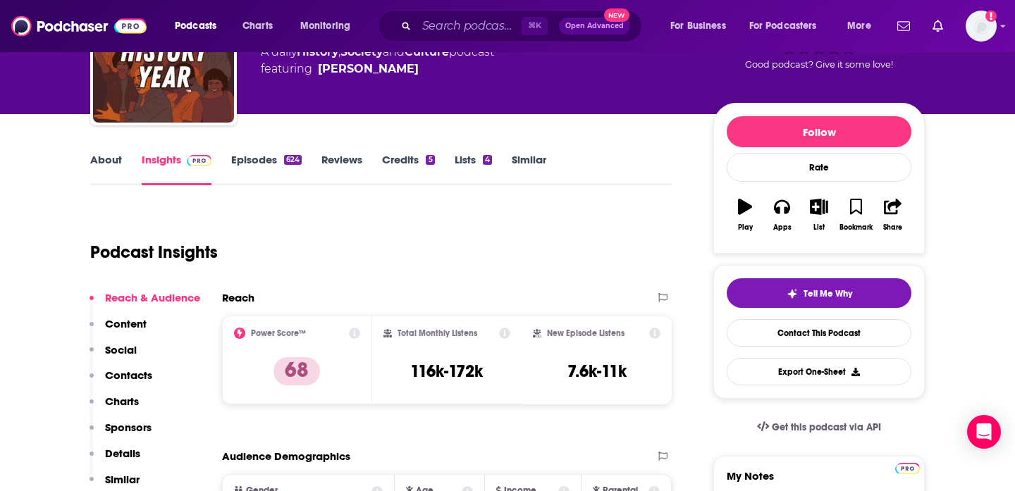
scroll to position [129, 0]
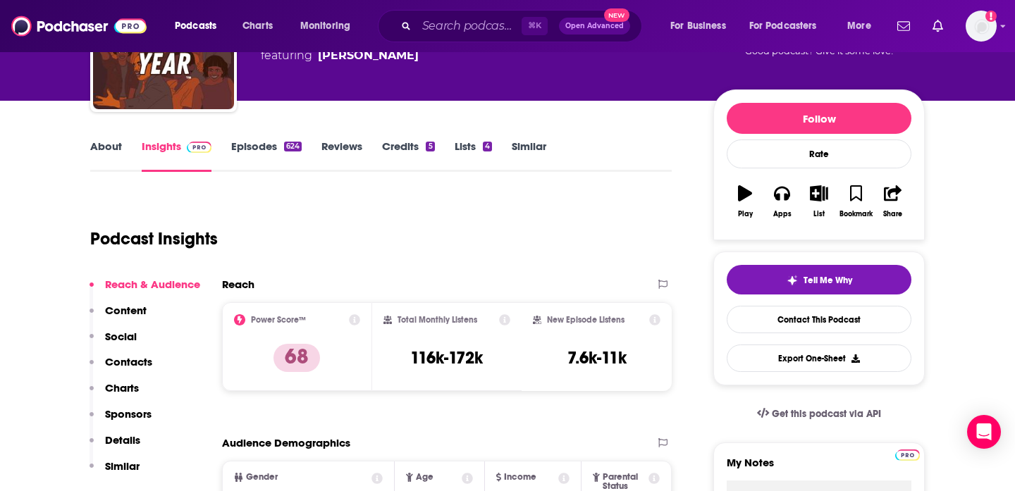
click at [110, 147] on link "About" at bounding box center [106, 156] width 32 height 32
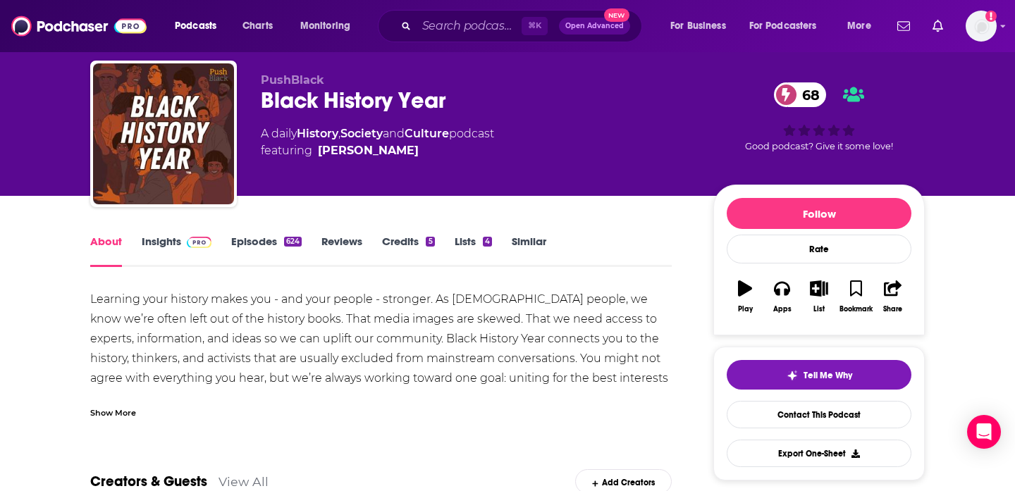
scroll to position [37, 0]
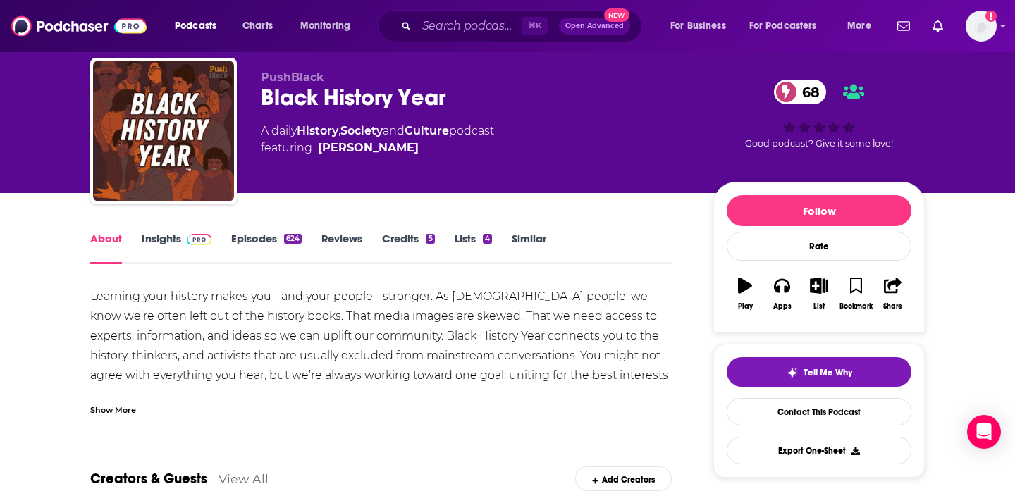
click at [276, 236] on link "Episodes 624" at bounding box center [266, 248] width 71 height 32
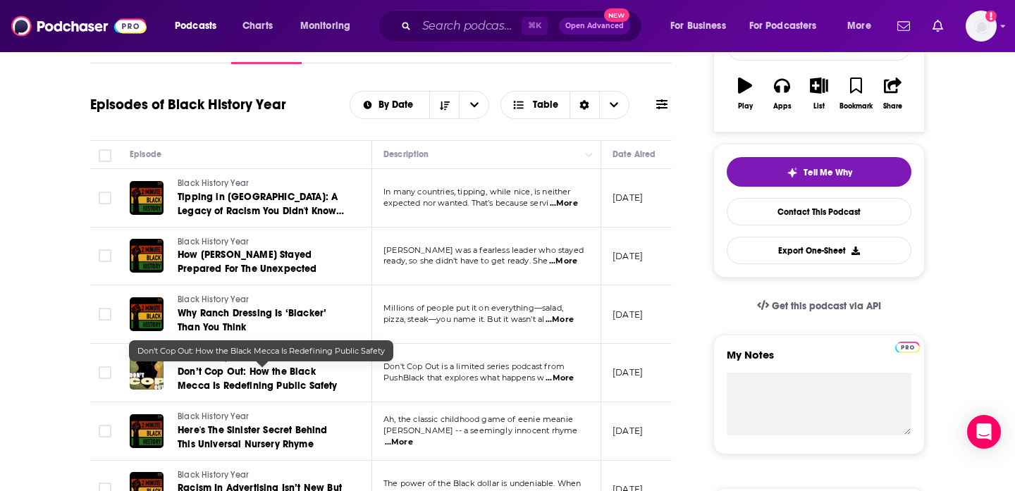
scroll to position [239, 0]
